Goal: Information Seeking & Learning: Understand process/instructions

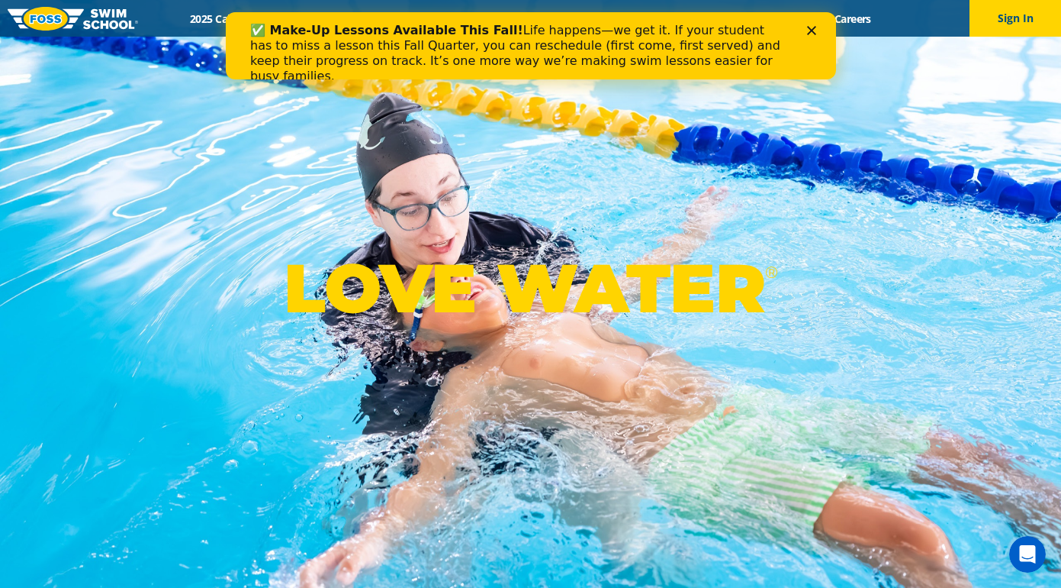
click at [811, 31] on polygon "Close" at bounding box center [811, 30] width 9 height 9
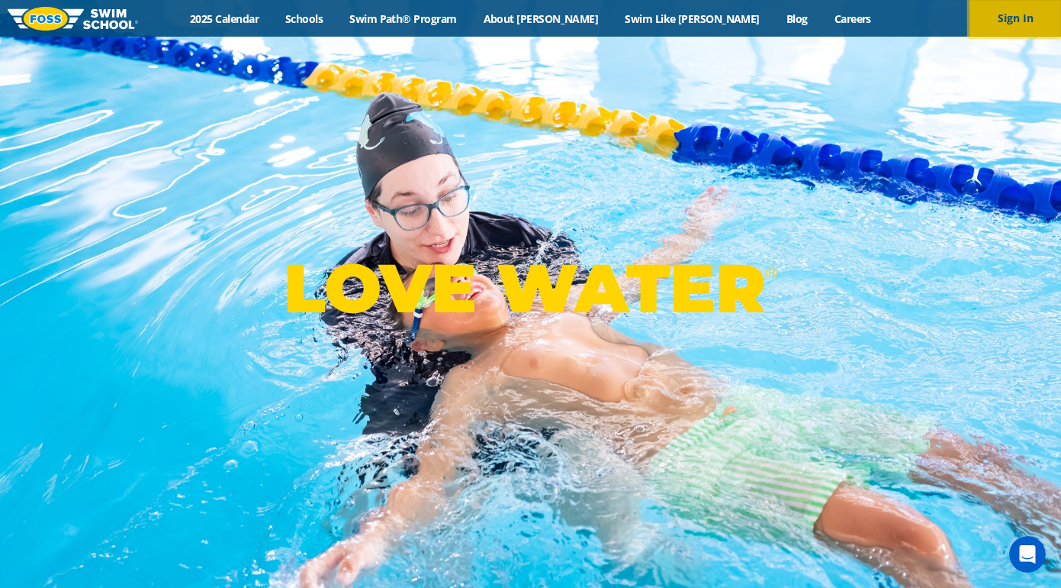
click at [1023, 32] on button "Sign In" at bounding box center [1016, 18] width 92 height 37
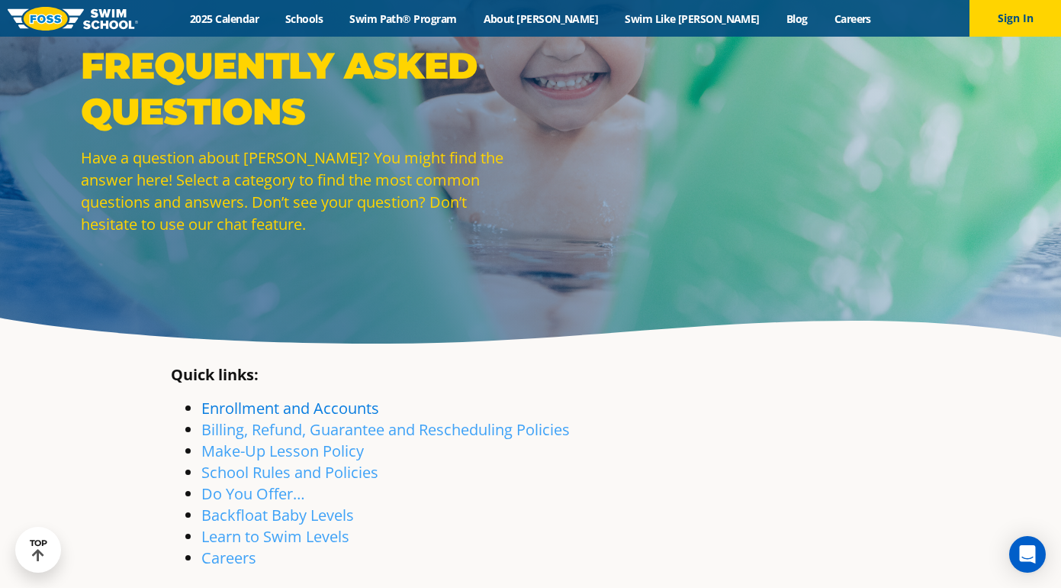
click at [282, 411] on link "Enrollment and Accounts" at bounding box center [290, 408] width 178 height 21
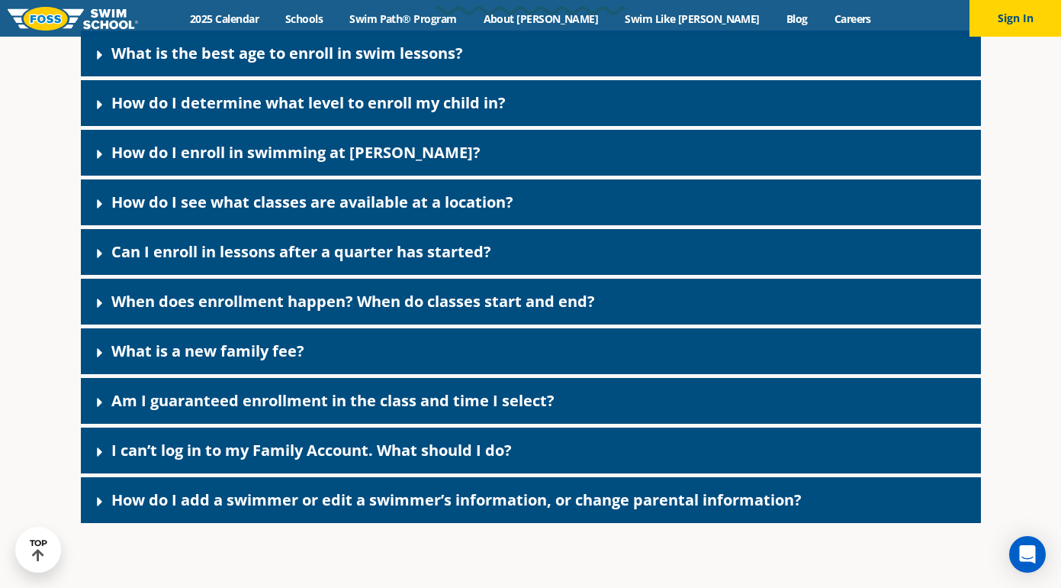
scroll to position [666, 0]
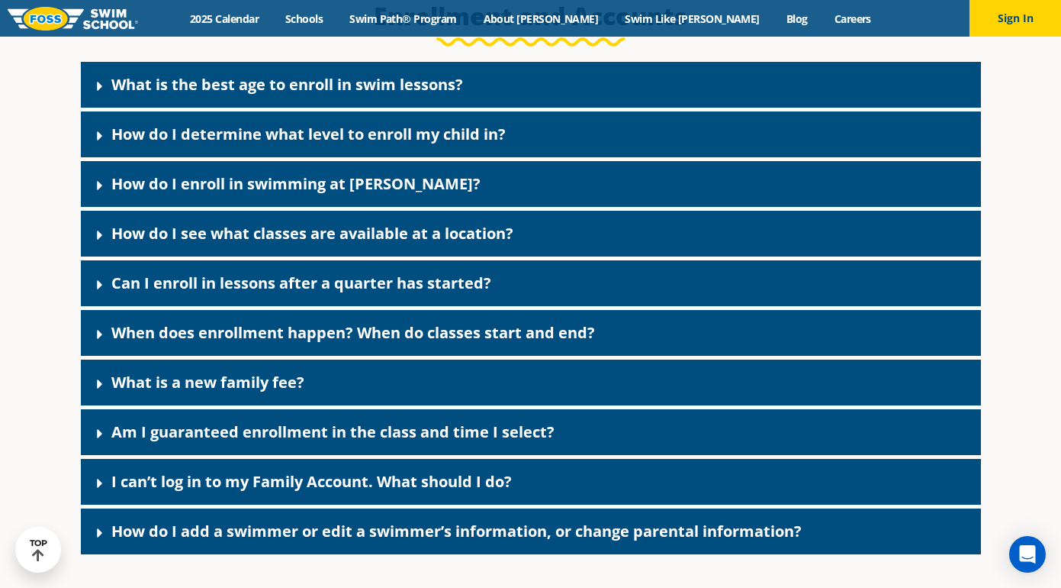
click at [249, 292] on link "Can I enroll in lessons after a quarter has started?" at bounding box center [301, 282] width 380 height 21
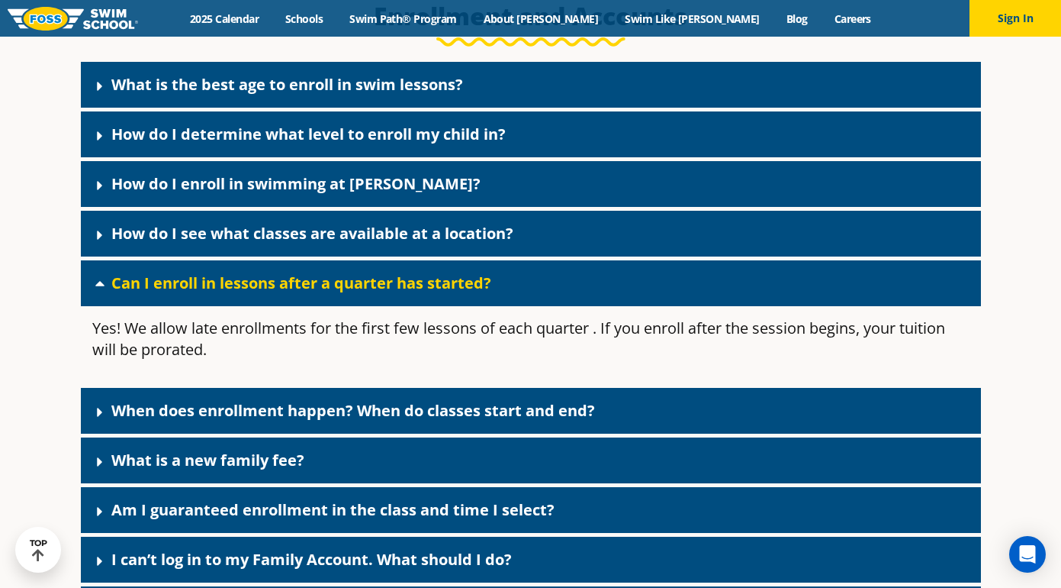
click at [249, 292] on link "Can I enroll in lessons after a quarter has started?" at bounding box center [301, 282] width 380 height 21
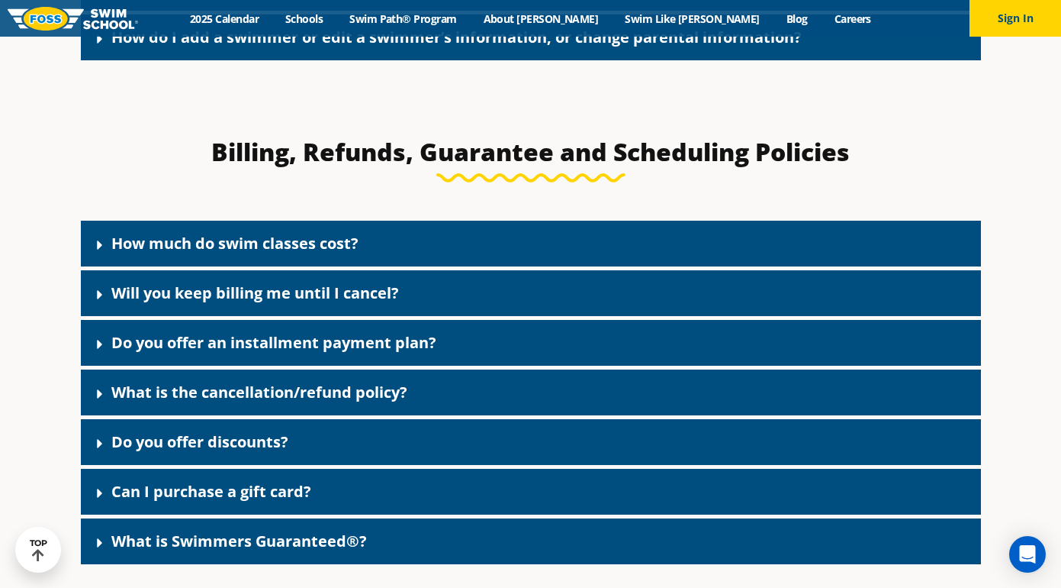
scroll to position [1164, 0]
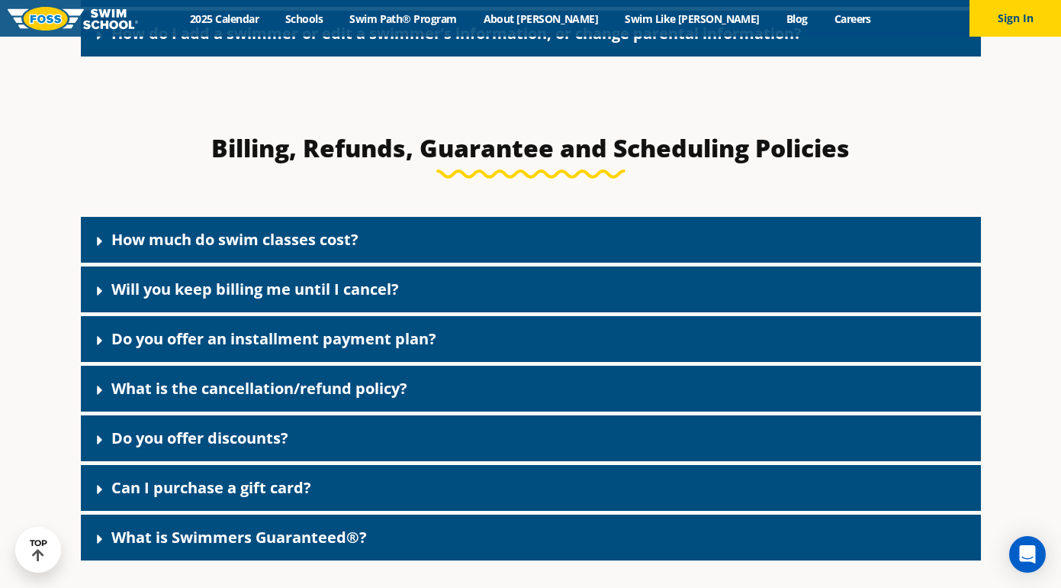
click at [244, 388] on link "What is the cancellation/refund policy?" at bounding box center [259, 388] width 296 height 21
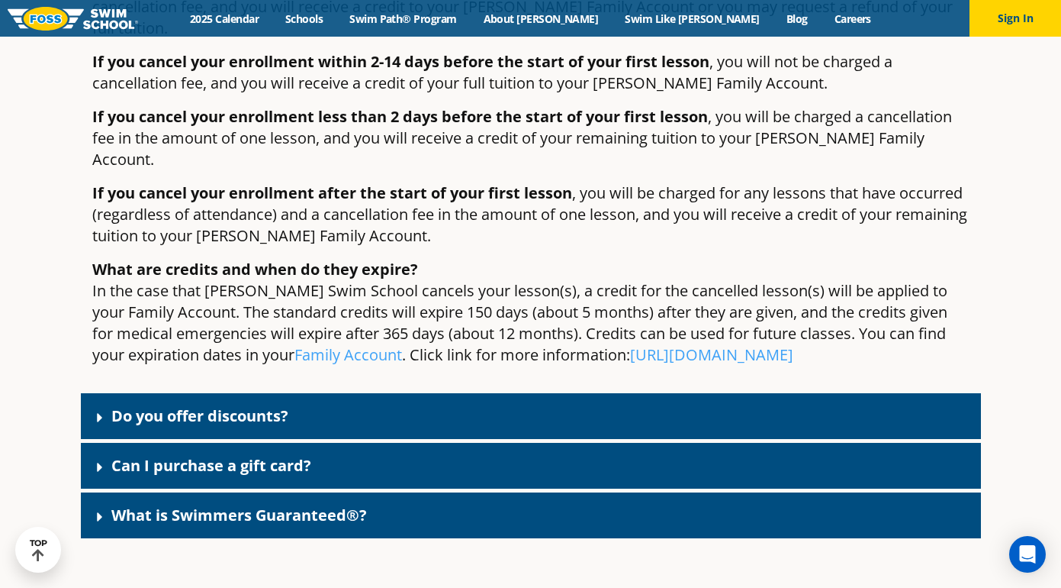
scroll to position [1612, 0]
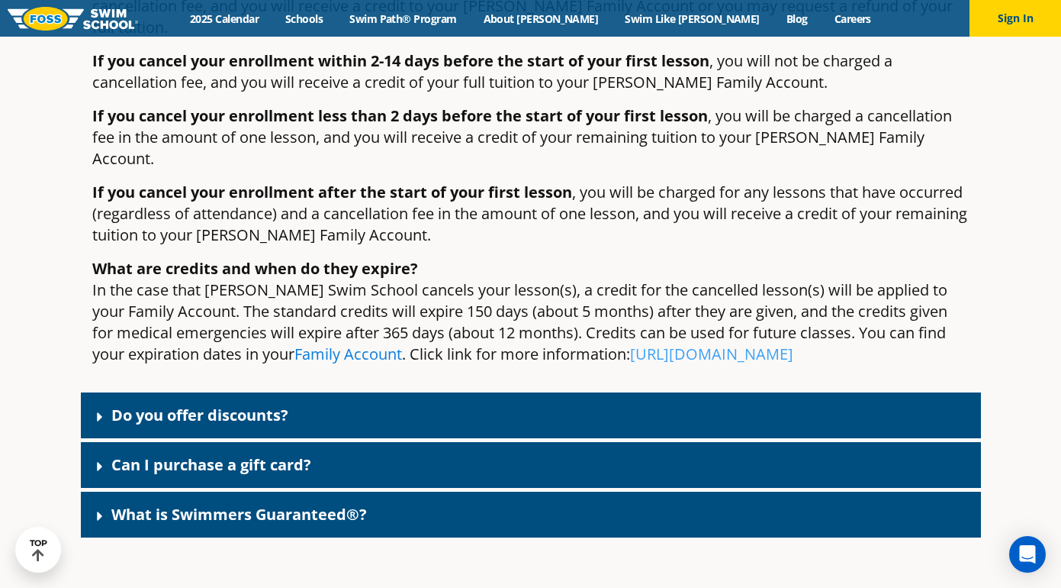
click at [340, 343] on link "Family Account" at bounding box center [349, 353] width 108 height 21
click at [993, 30] on button "Sign In" at bounding box center [1016, 18] width 92 height 37
